Goal: Task Accomplishment & Management: Use online tool/utility

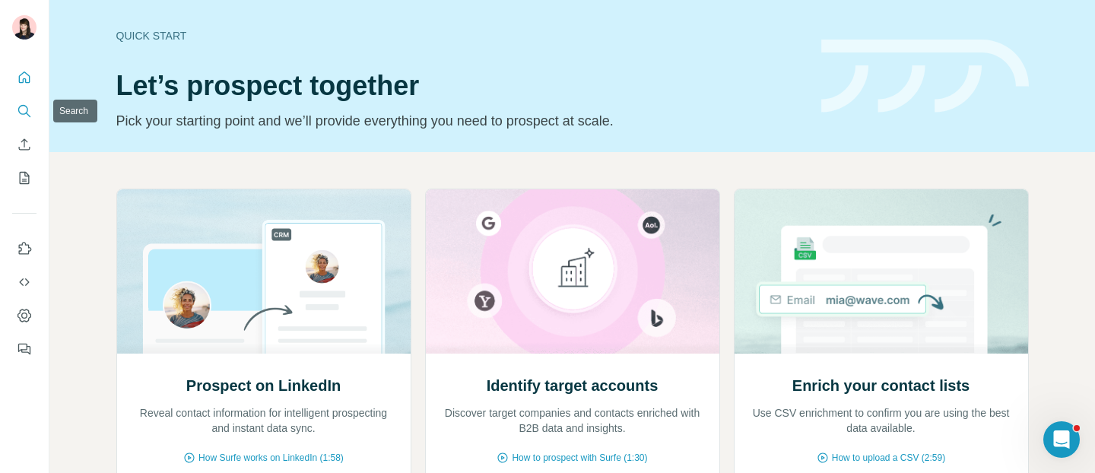
click at [24, 109] on icon "Search" at bounding box center [24, 110] width 15 height 15
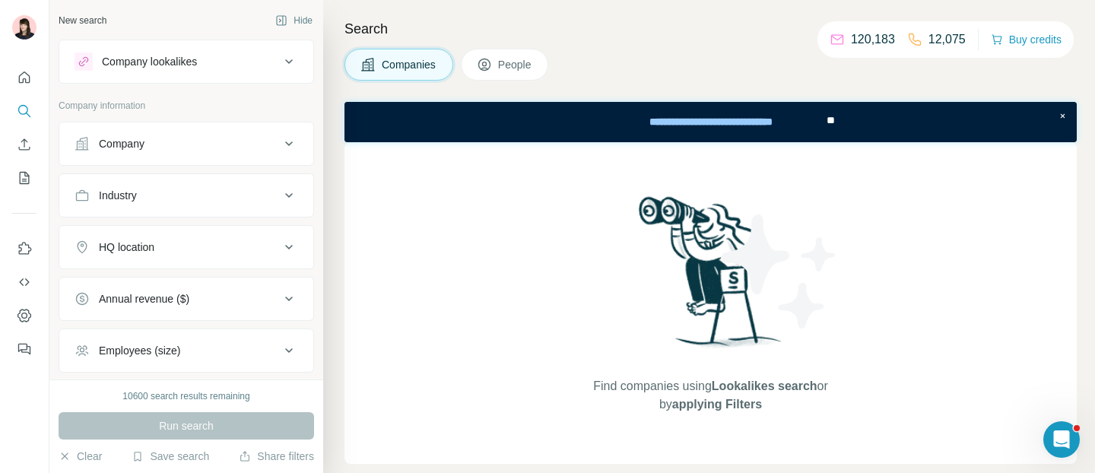
click at [227, 70] on div "Company lookalikes" at bounding box center [177, 61] width 205 height 18
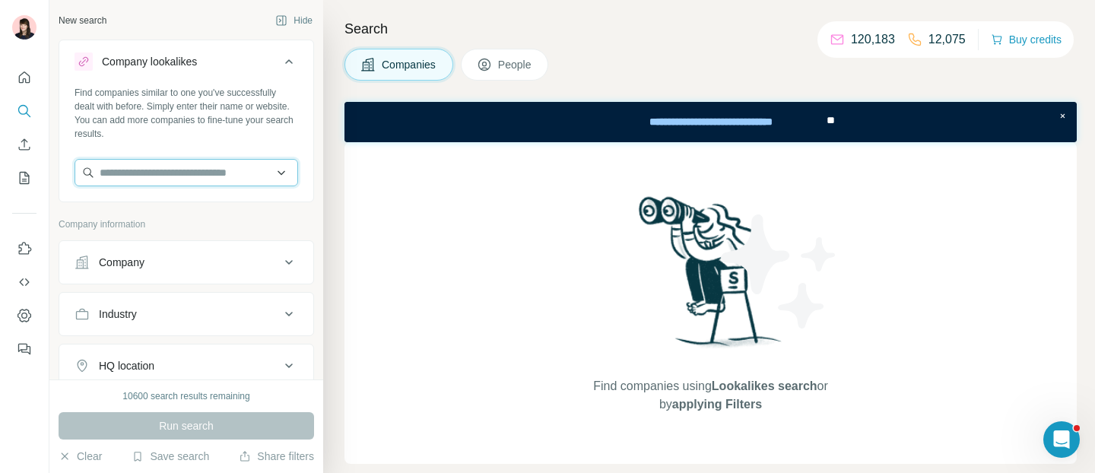
click at [229, 169] on input "text" at bounding box center [187, 172] width 224 height 27
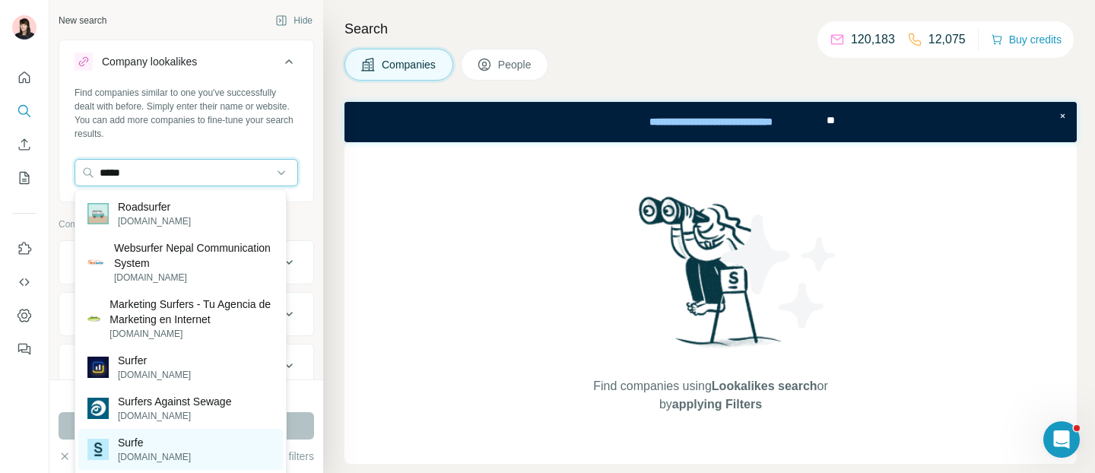
type input "*****"
click at [184, 455] on div "Surfe [DOMAIN_NAME]" at bounding box center [180, 449] width 205 height 41
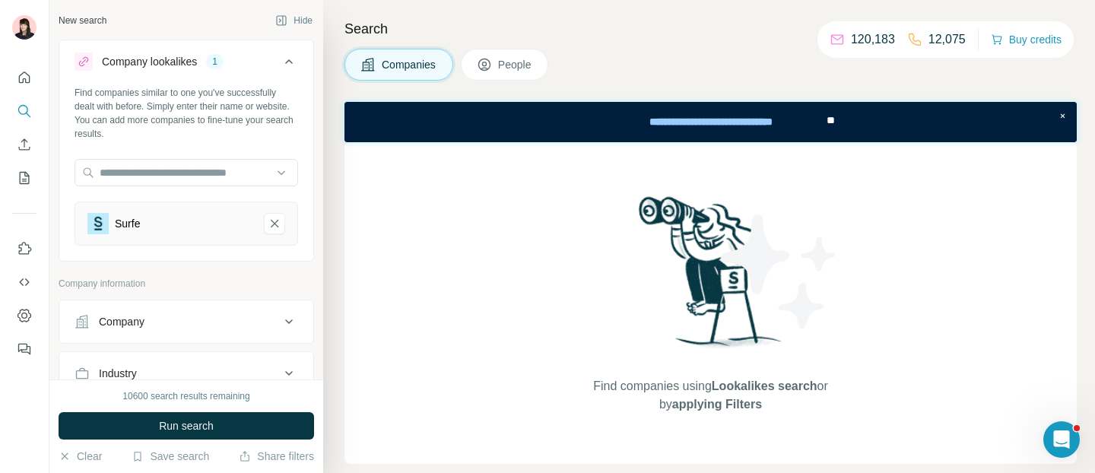
click at [179, 430] on span "Run search" at bounding box center [186, 425] width 55 height 15
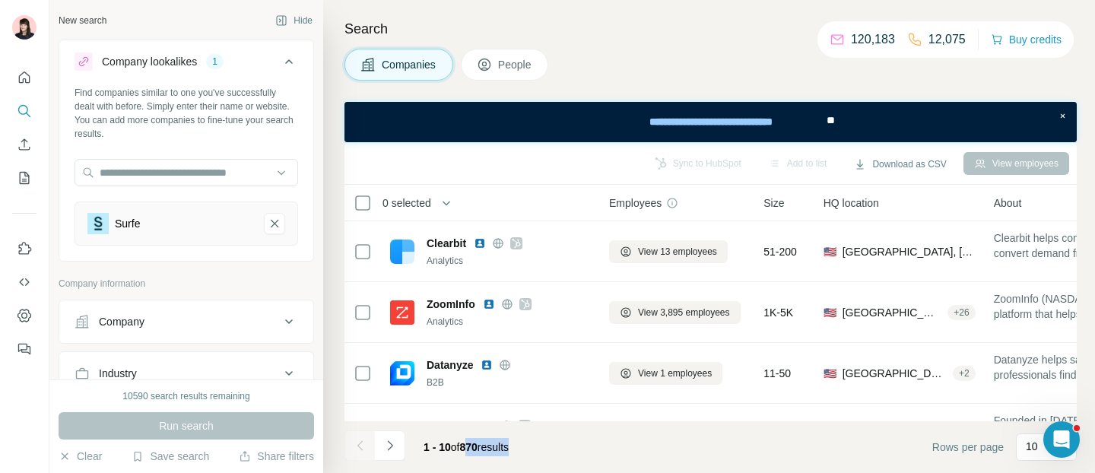
drag, startPoint x: 467, startPoint y: 446, endPoint x: 527, endPoint y: 446, distance: 60.1
click at [521, 446] on div "1 - 10 of 870 results" at bounding box center [465, 446] width 109 height 33
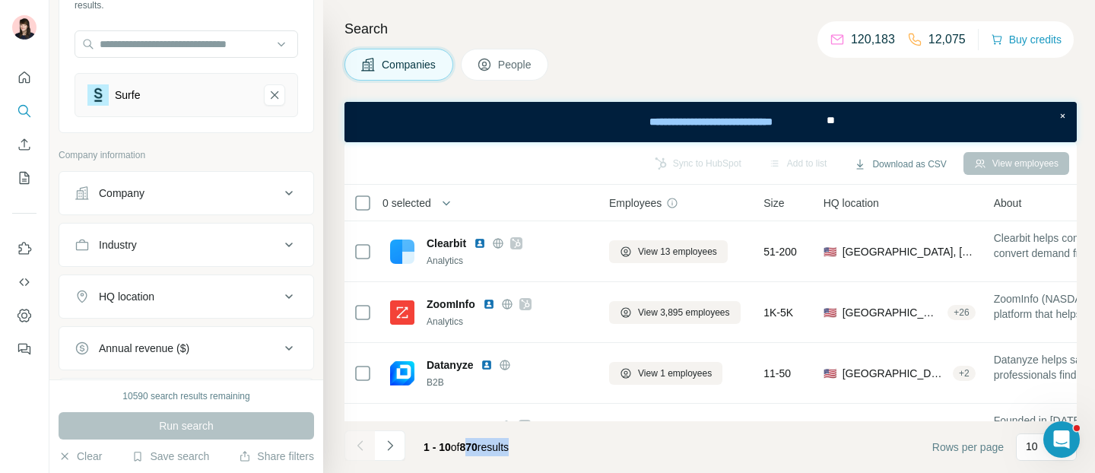
scroll to position [129, 0]
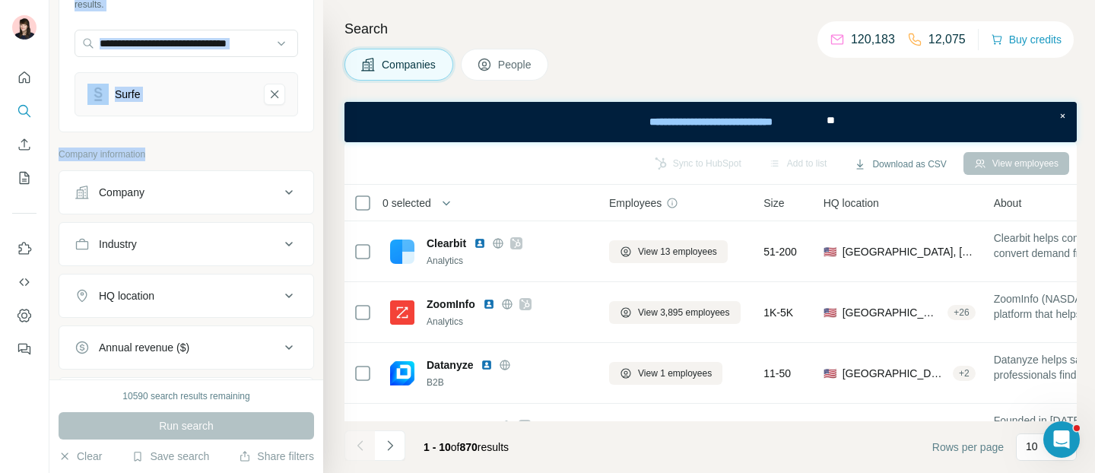
drag, startPoint x: 159, startPoint y: 154, endPoint x: 49, endPoint y: 157, distance: 109.5
click at [48, 156] on div "New search Hide Company lookalikes 1 Find companies similar to one you've succe…" at bounding box center [547, 236] width 1095 height 473
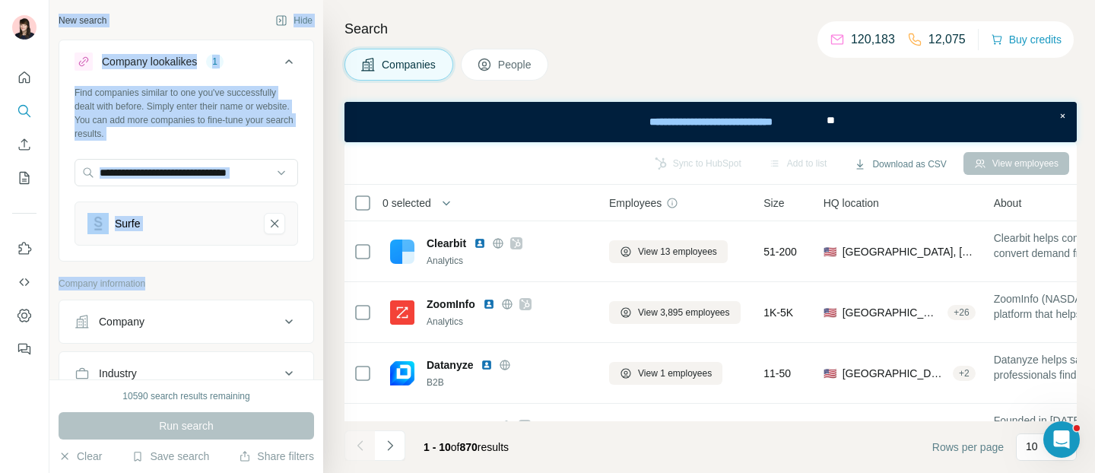
scroll to position [1, 0]
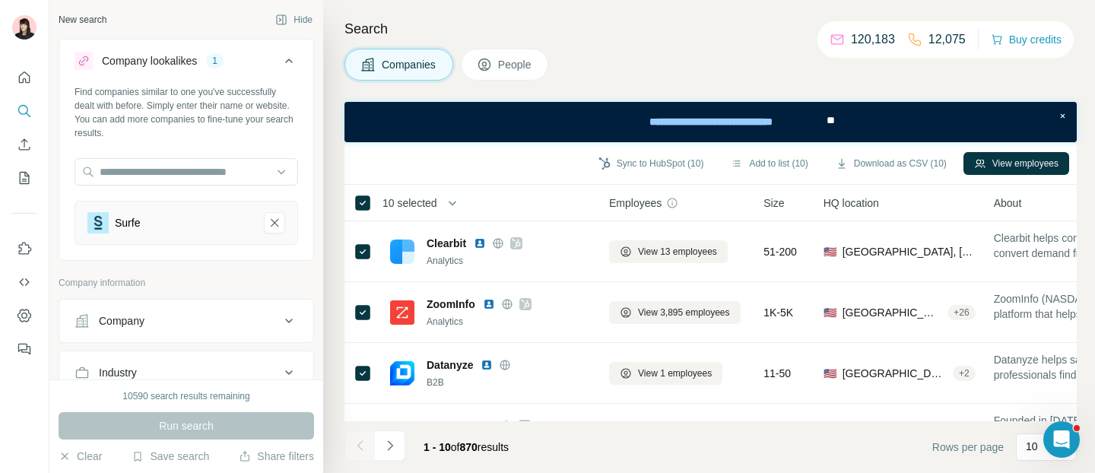
click at [631, 21] on h4 "Search" at bounding box center [710, 28] width 732 height 21
click at [492, 69] on icon at bounding box center [484, 64] width 15 height 15
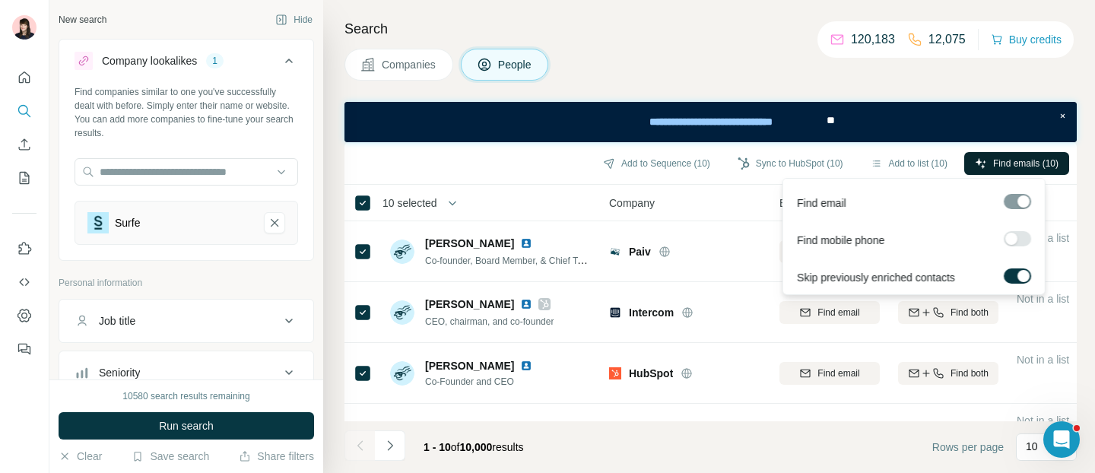
click at [997, 164] on span "Find emails (10)" at bounding box center [1025, 164] width 65 height 14
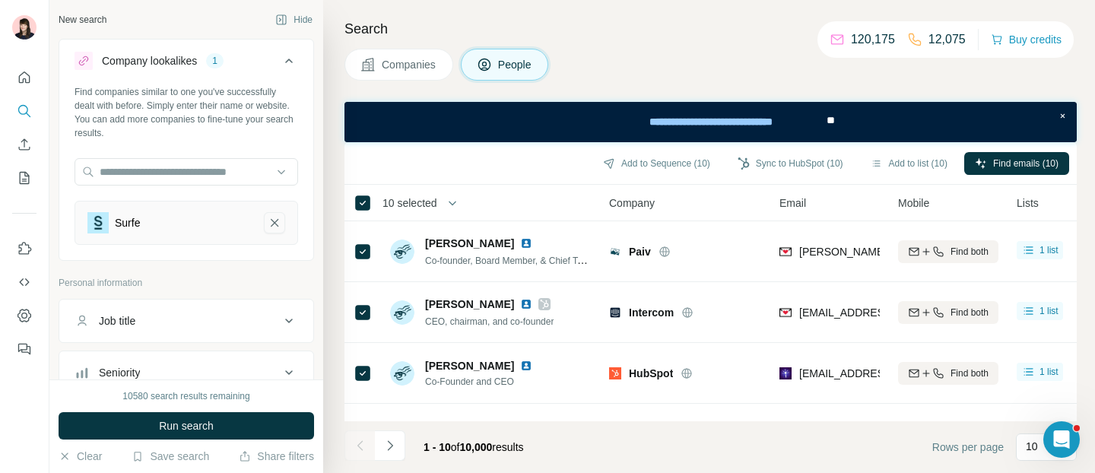
click at [271, 223] on icon "Surfe-remove-button" at bounding box center [275, 223] width 8 height 8
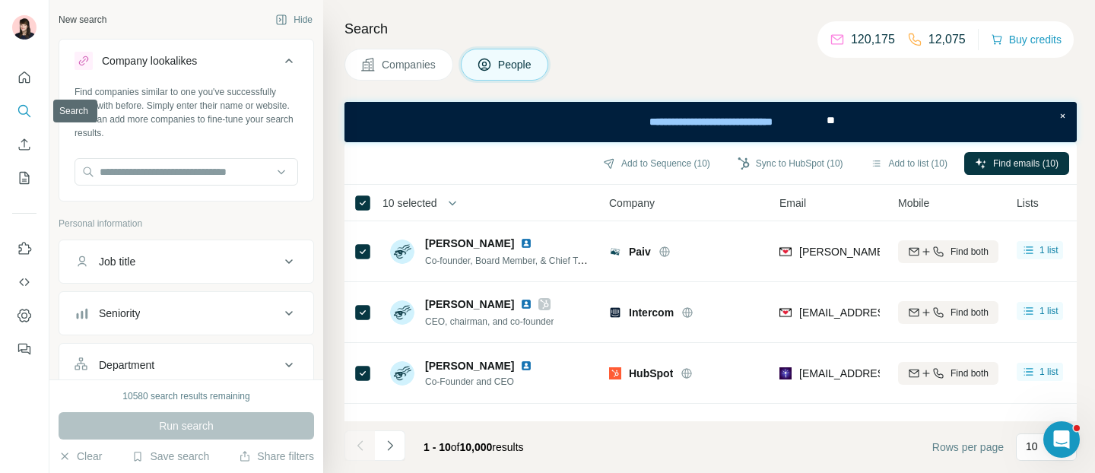
click at [12, 118] on button "Search" at bounding box center [24, 110] width 24 height 27
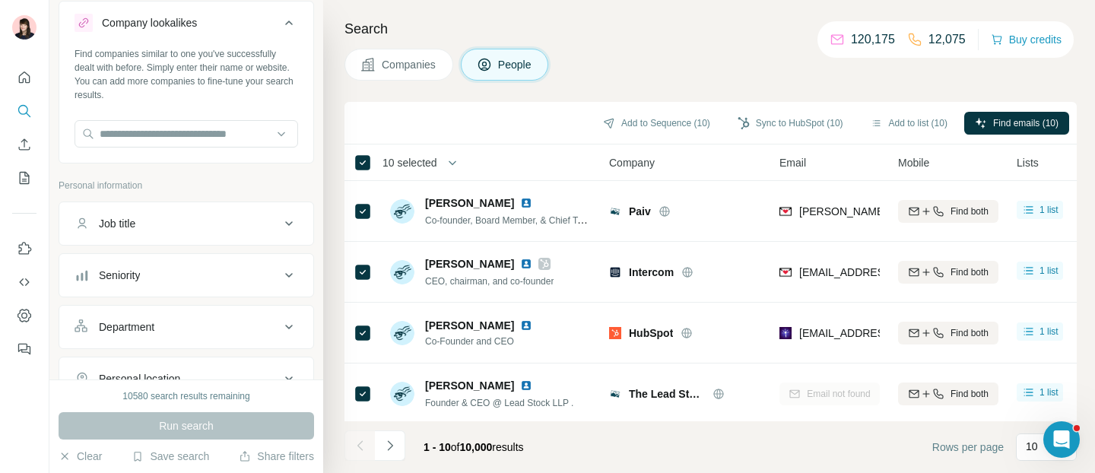
scroll to position [44, 0]
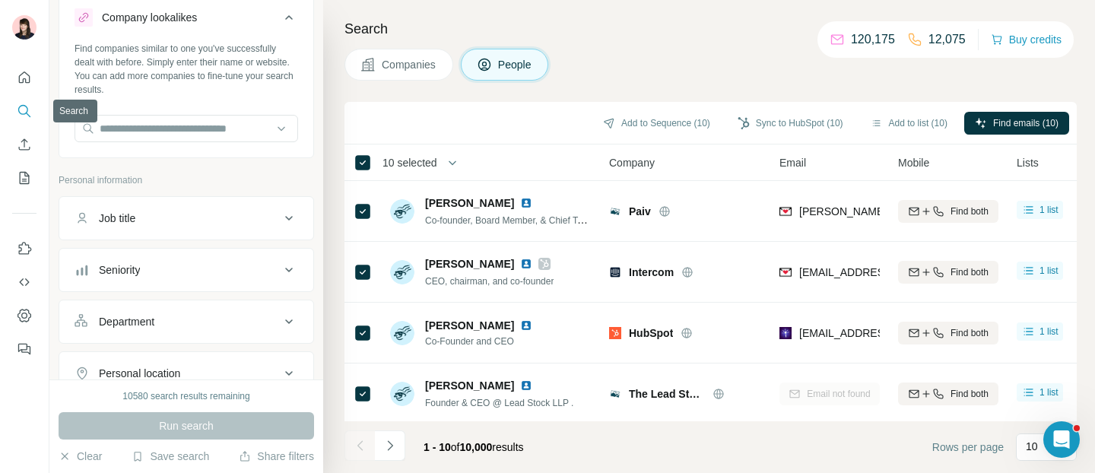
click at [21, 108] on icon "Search" at bounding box center [24, 110] width 15 height 15
click at [25, 81] on icon "Quick start" at bounding box center [24, 76] width 11 height 11
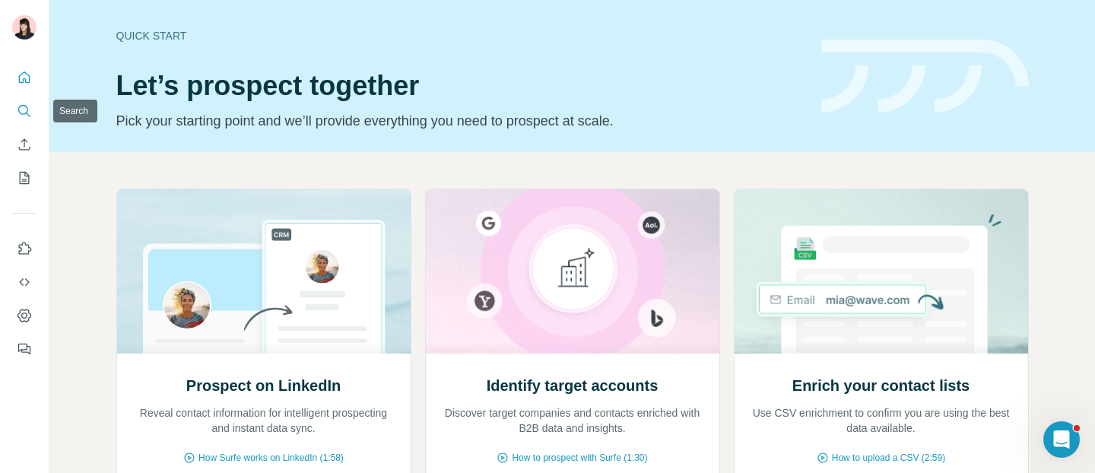
click at [25, 112] on icon "Search" at bounding box center [24, 110] width 15 height 15
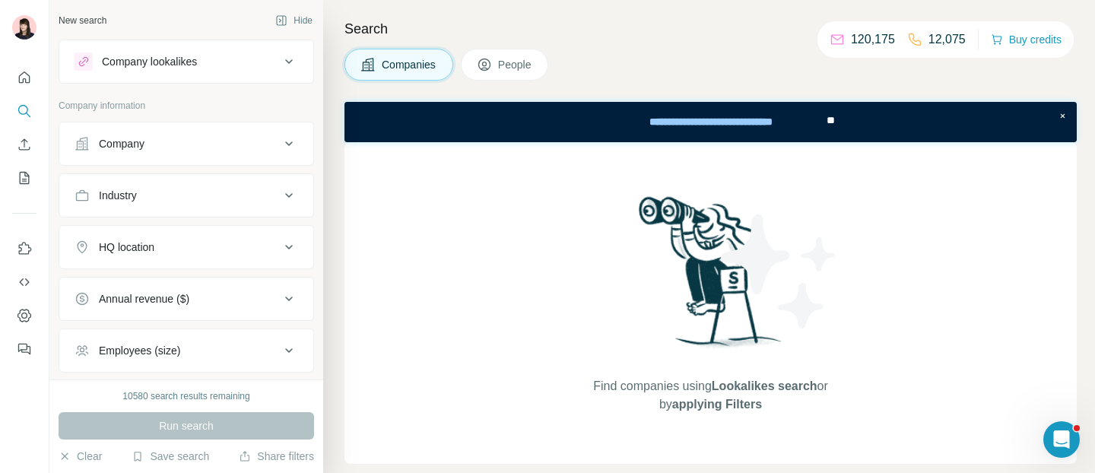
scroll to position [58, 0]
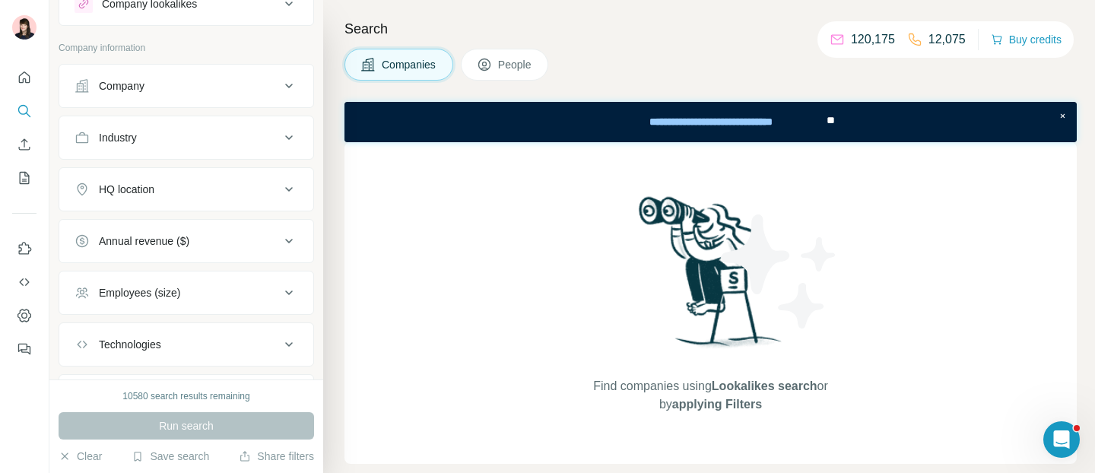
click at [251, 87] on div "Company" at bounding box center [177, 85] width 205 height 15
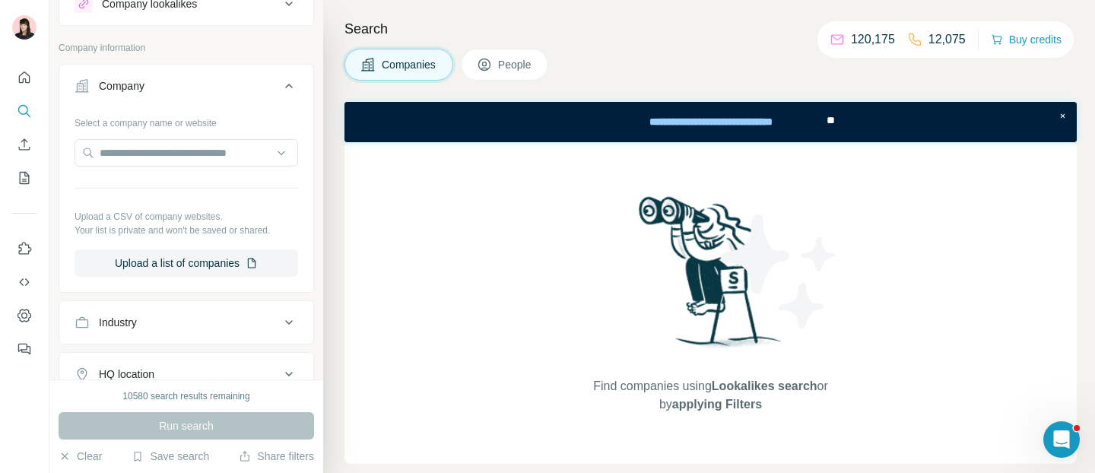
click at [515, 71] on span "People" at bounding box center [515, 64] width 35 height 15
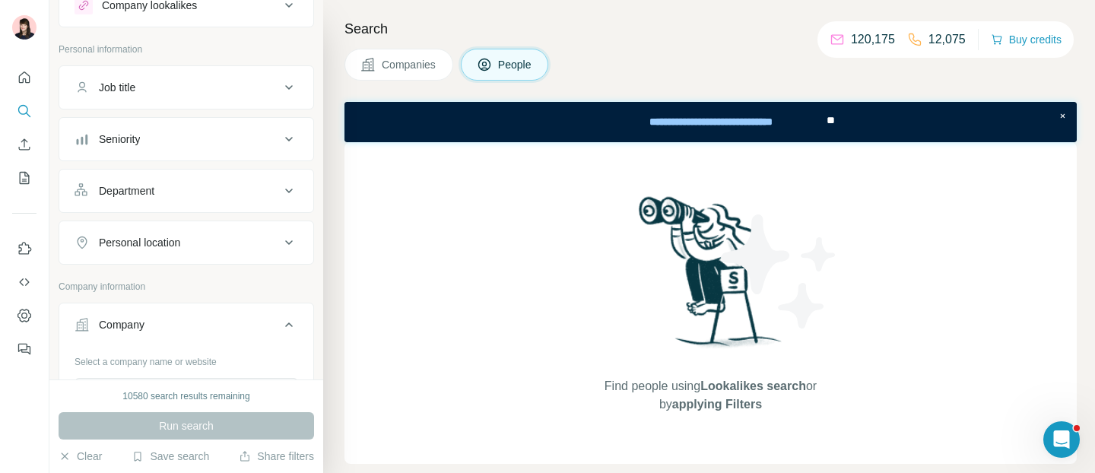
scroll to position [58, 0]
click at [22, 144] on icon "Enrich CSV" at bounding box center [24, 144] width 15 height 15
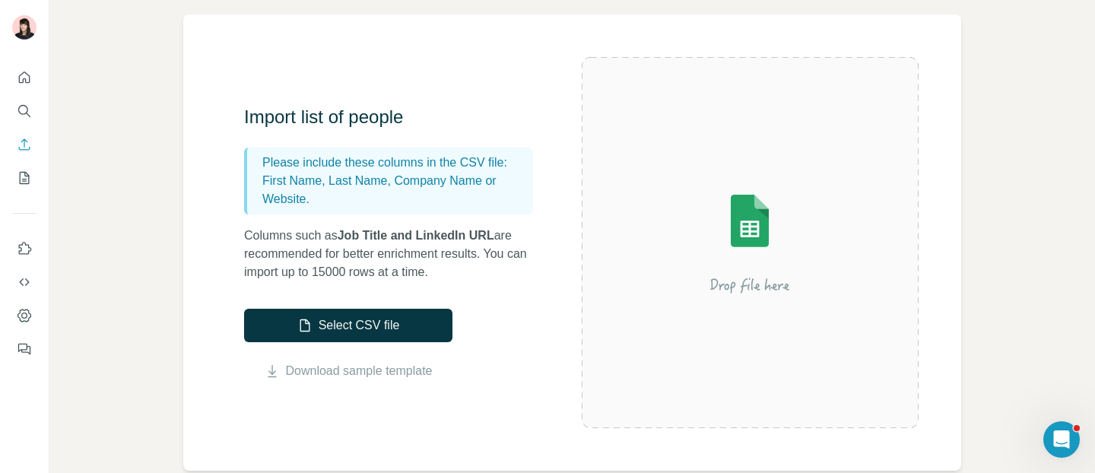
scroll to position [105, 0]
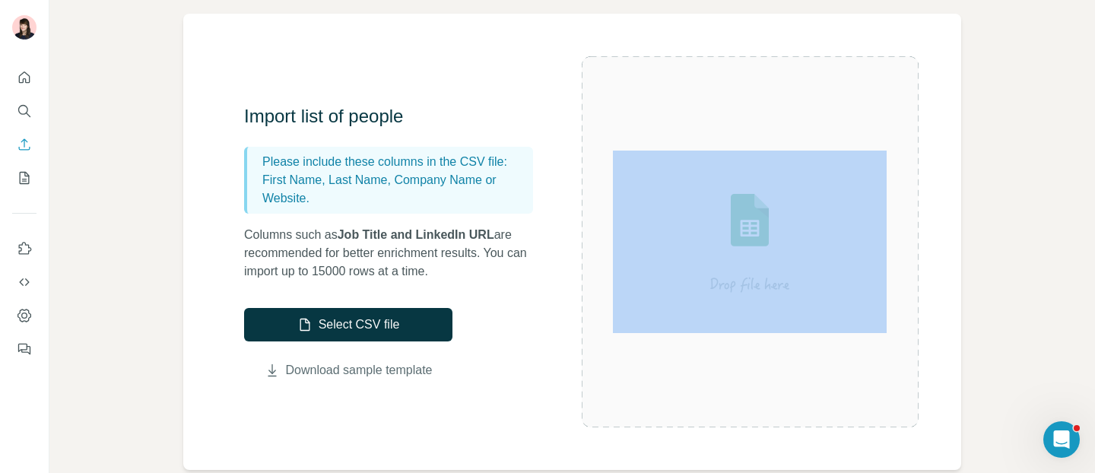
drag, startPoint x: 455, startPoint y: 373, endPoint x: 267, endPoint y: 379, distance: 187.9
click at [266, 379] on div "Import list of people Please include these columns in the CSV file: First Name,…" at bounding box center [413, 241] width 338 height 275
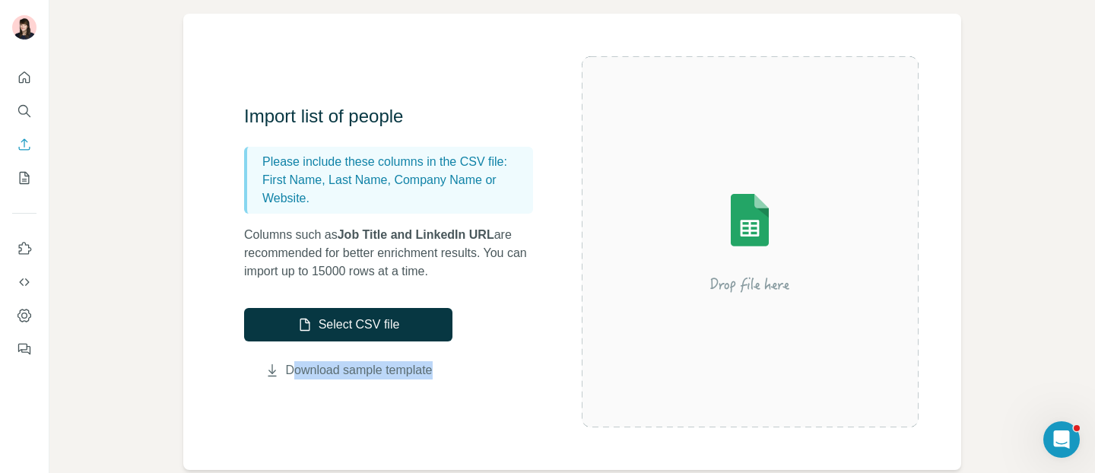
drag, startPoint x: 463, startPoint y: 370, endPoint x: 284, endPoint y: 368, distance: 179.4
click at [284, 368] on div "Import list of people Please include these columns in the CSV file: First Name,…" at bounding box center [413, 241] width 338 height 275
click at [438, 407] on div "Import list of people Please include these columns in the CSV file: First Name,…" at bounding box center [572, 242] width 778 height 456
click at [24, 112] on icon "Search" at bounding box center [24, 110] width 15 height 15
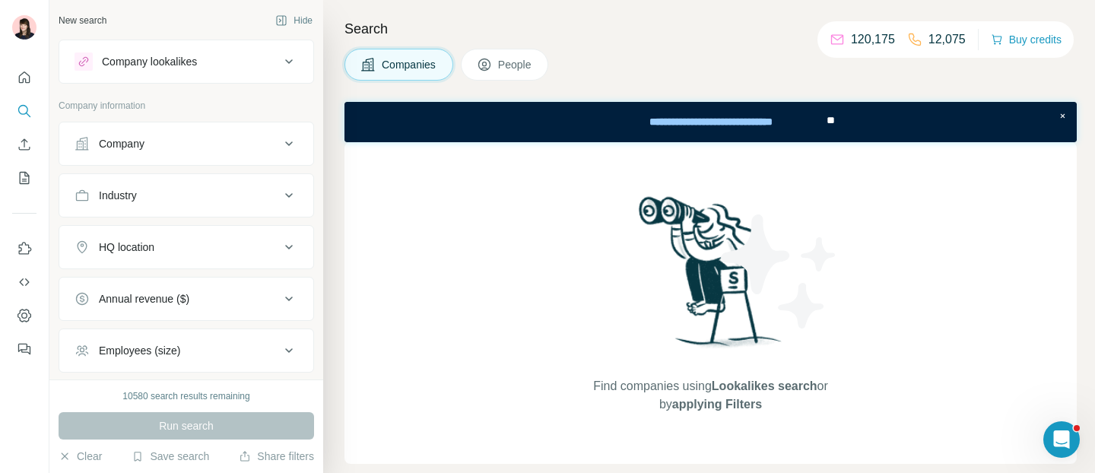
click at [148, 153] on button "Company" at bounding box center [186, 143] width 254 height 36
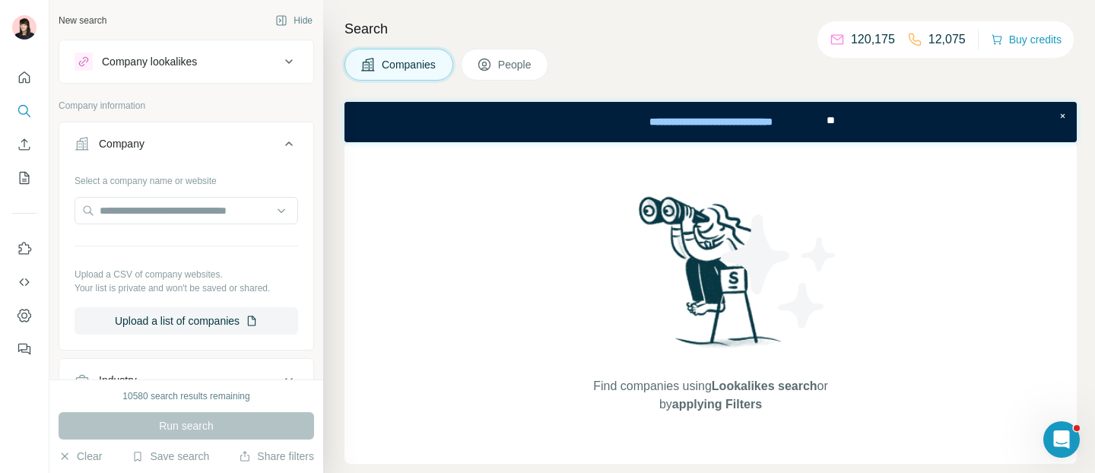
click at [490, 65] on icon at bounding box center [484, 64] width 15 height 15
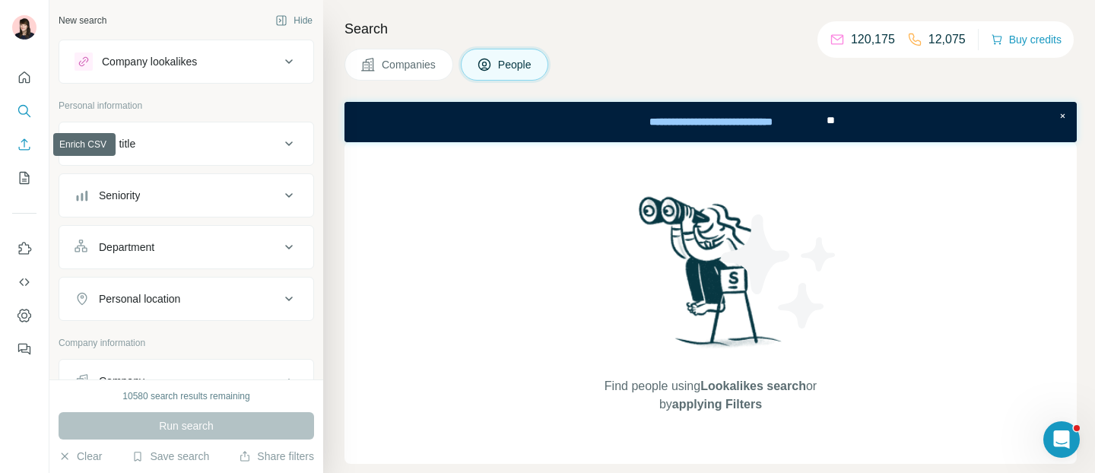
click at [24, 150] on icon "Enrich CSV" at bounding box center [24, 144] width 15 height 15
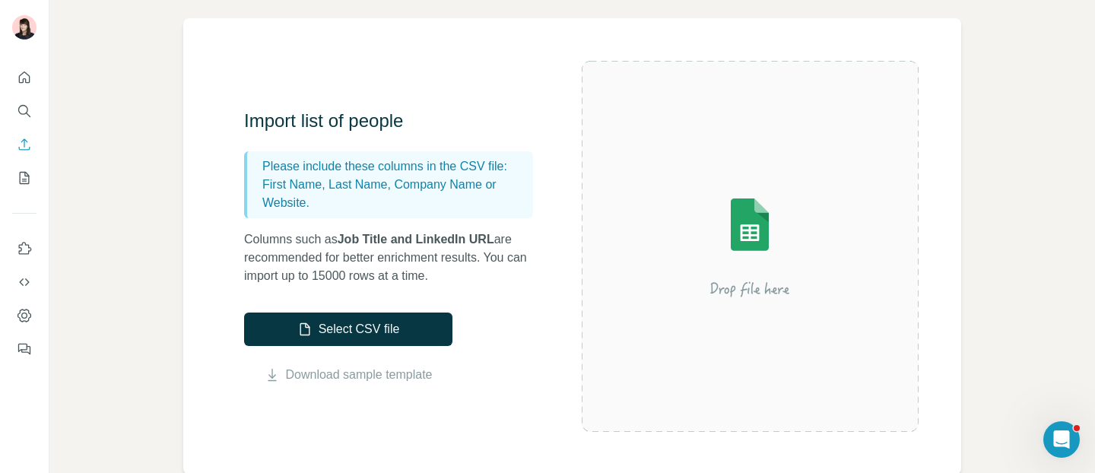
scroll to position [101, 0]
